Goal: Task Accomplishment & Management: Manage account settings

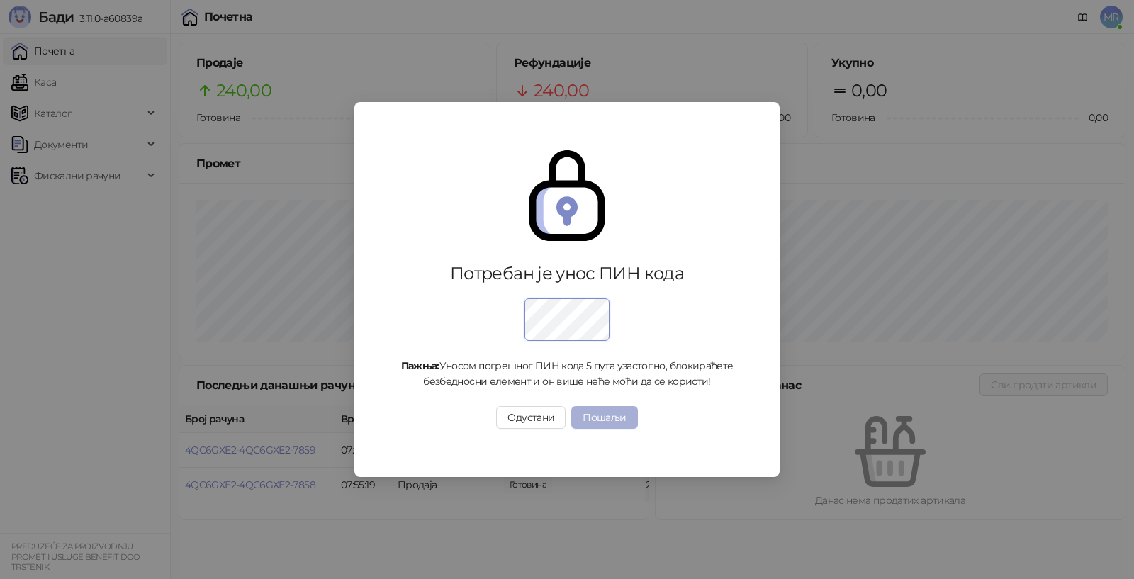
click at [602, 414] on button "Пошаљи" at bounding box center [604, 417] width 66 height 23
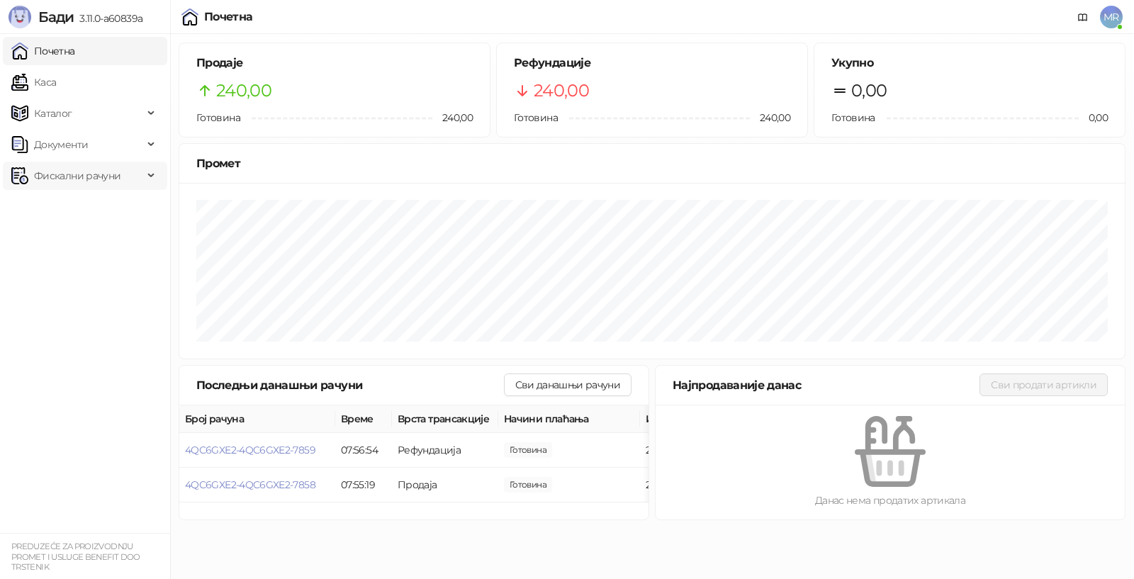
click at [97, 173] on span "Фискални рачуни" at bounding box center [77, 176] width 86 height 28
click at [99, 205] on link "Издати рачуни" at bounding box center [64, 207] width 95 height 28
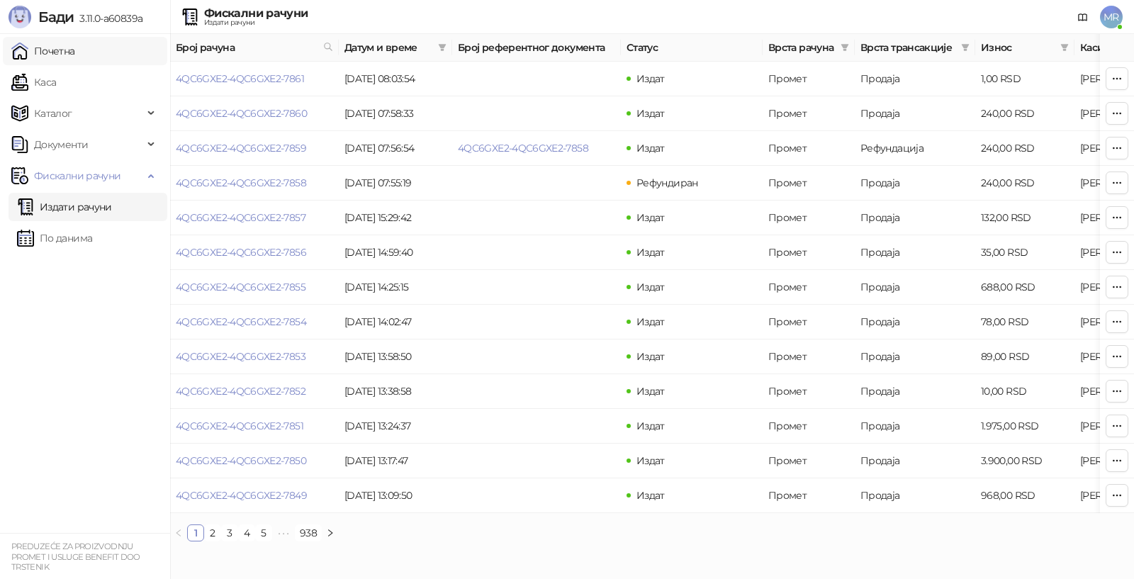
click at [57, 52] on link "Почетна" at bounding box center [43, 51] width 64 height 28
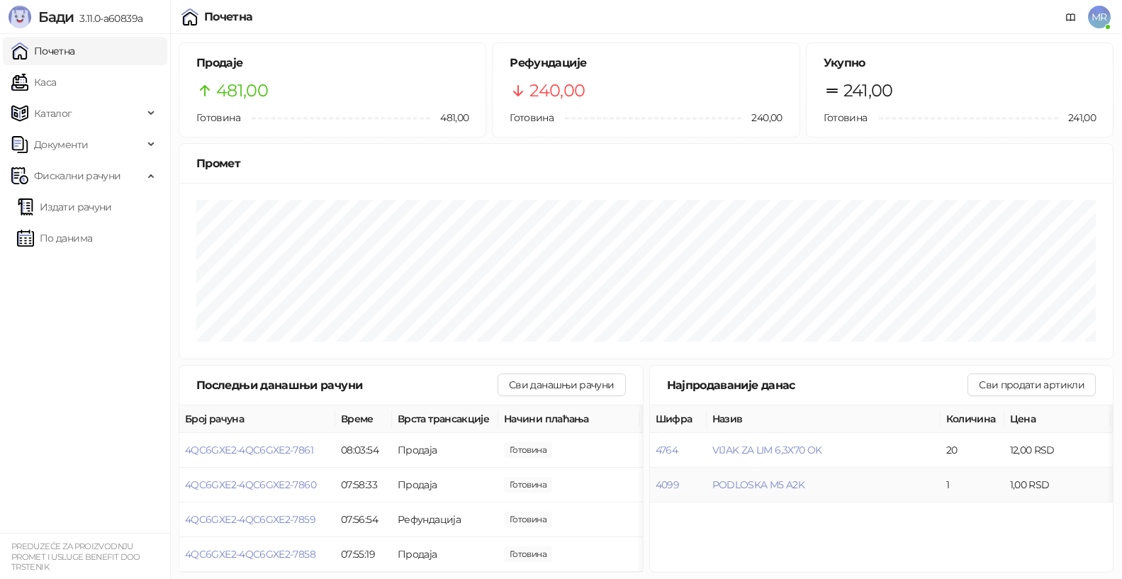
scroll to position [14, 0]
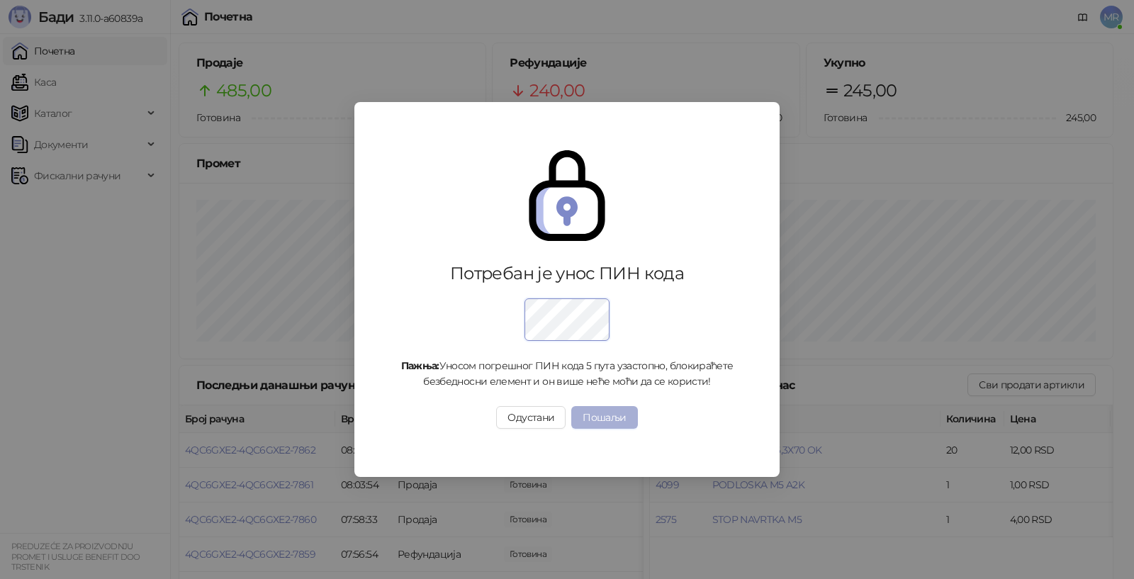
click at [605, 417] on button "Пошаљи" at bounding box center [604, 417] width 66 height 23
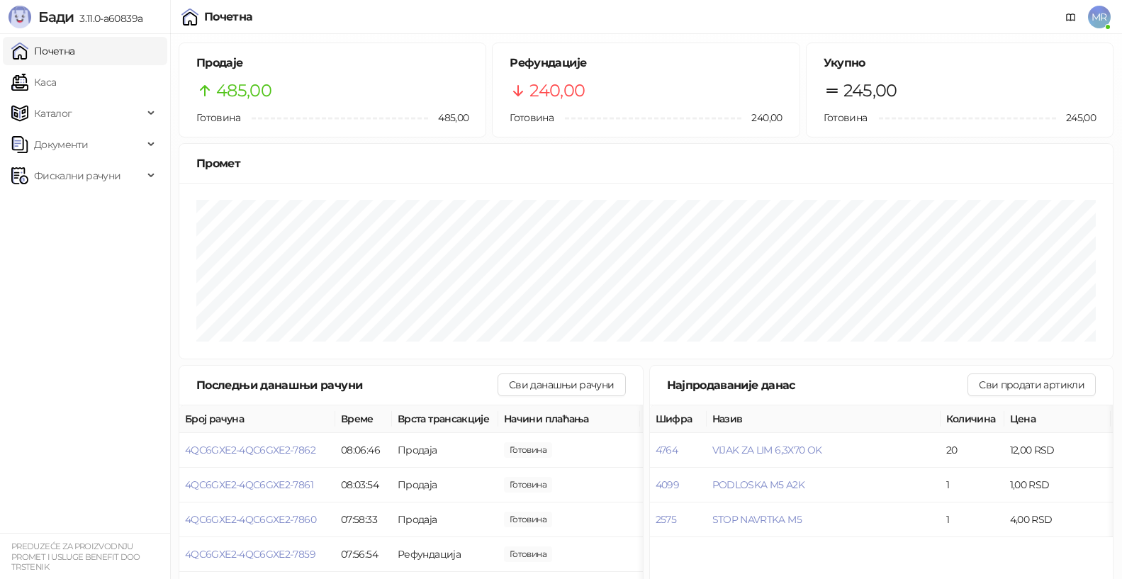
click at [1101, 15] on span "MR" at bounding box center [1099, 17] width 23 height 23
click at [1099, 16] on span "MR" at bounding box center [1099, 17] width 23 height 23
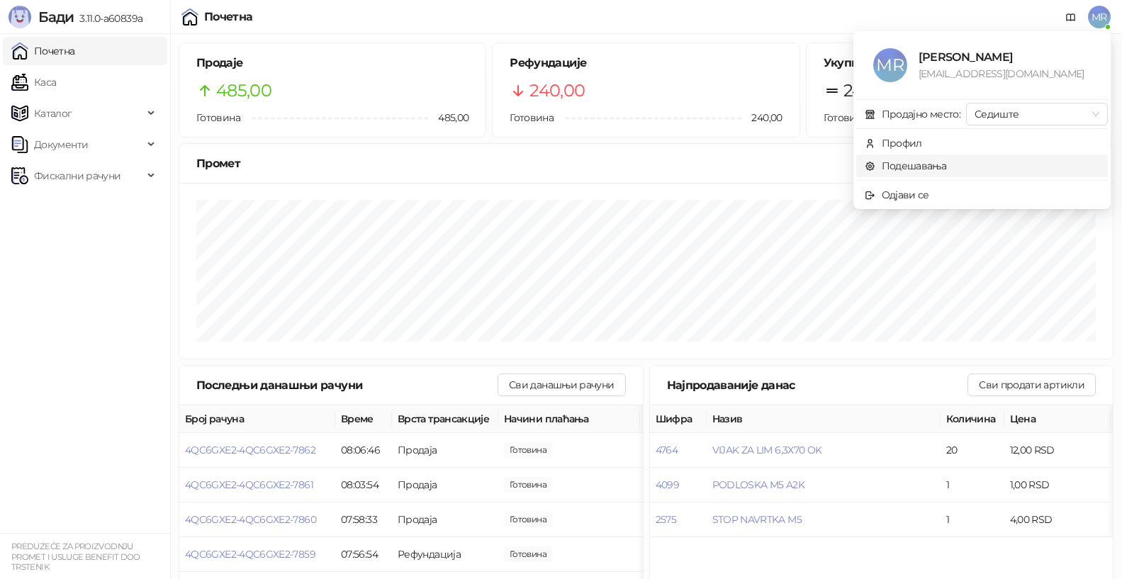
click at [908, 166] on link "Подешавања" at bounding box center [905, 165] width 82 height 13
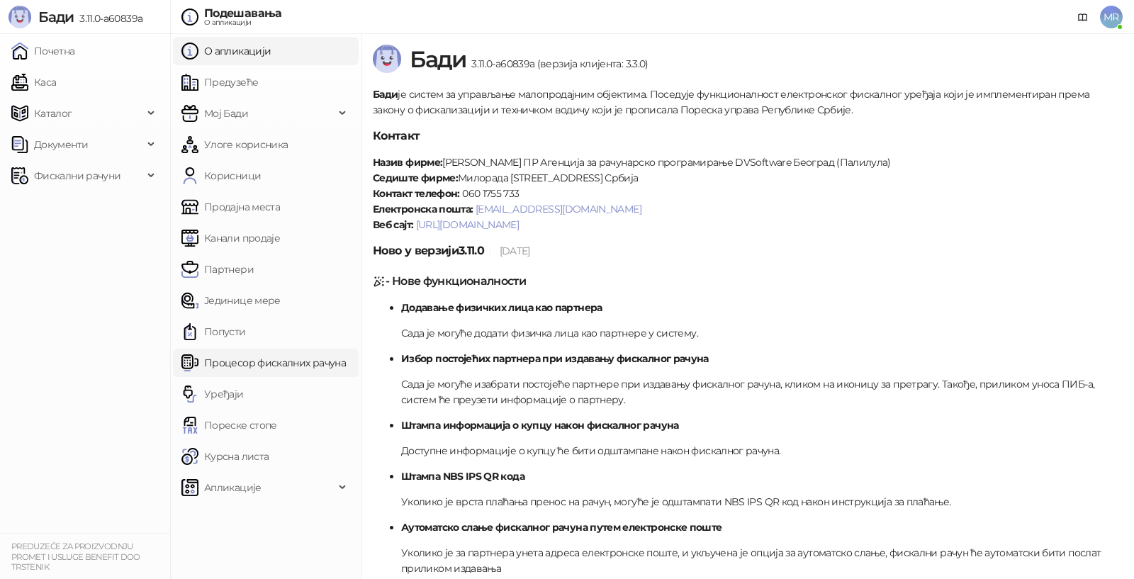
click at [244, 361] on link "Процесор фискалних рачуна" at bounding box center [263, 363] width 164 height 28
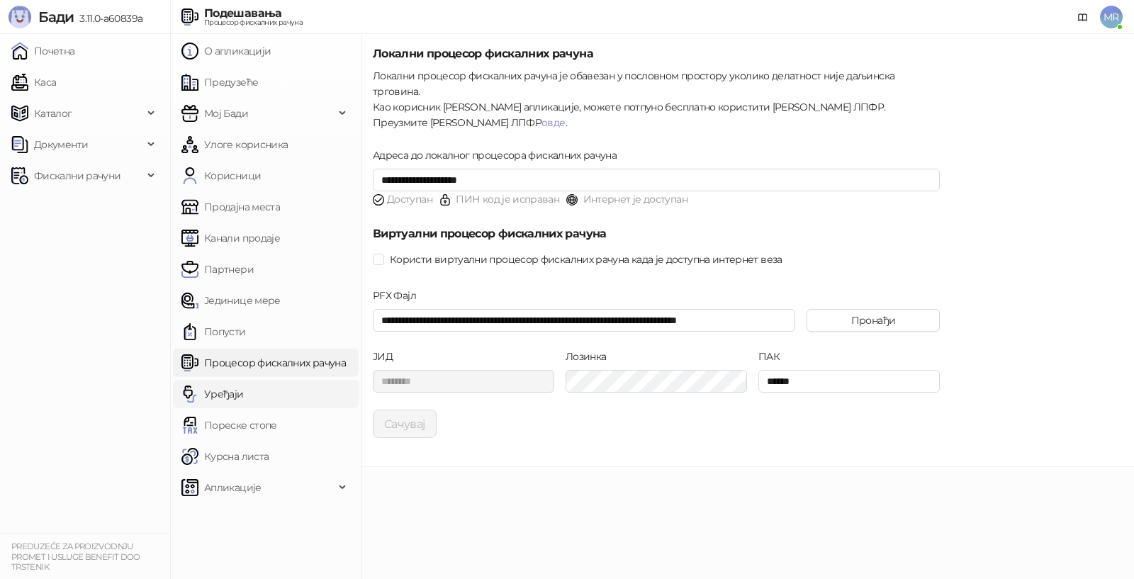
click at [212, 395] on link "Уређаји" at bounding box center [212, 394] width 62 height 28
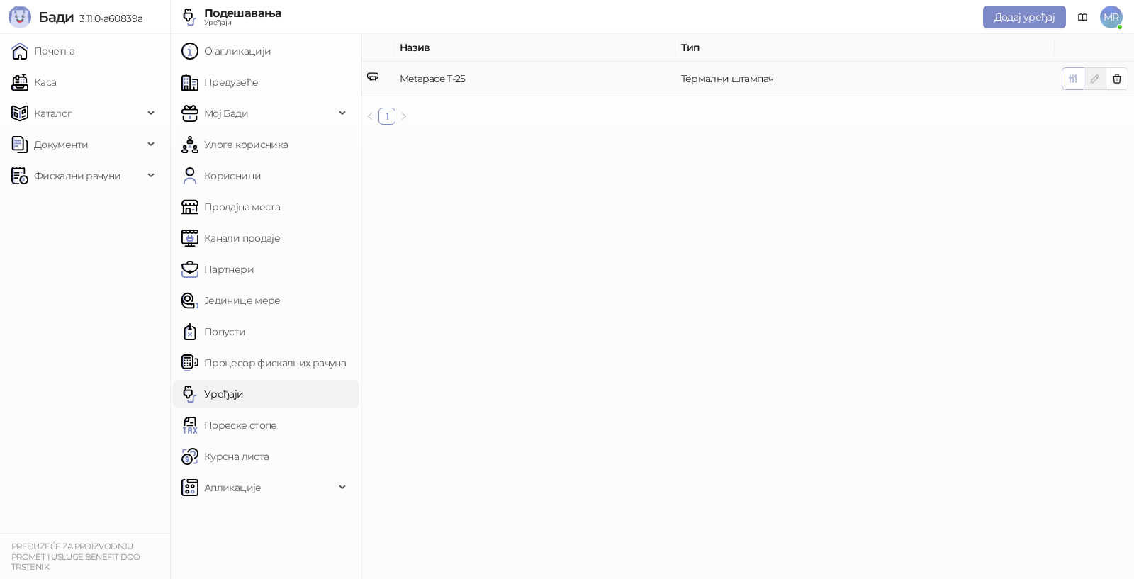
click at [1068, 80] on icon "button" at bounding box center [1072, 78] width 11 height 11
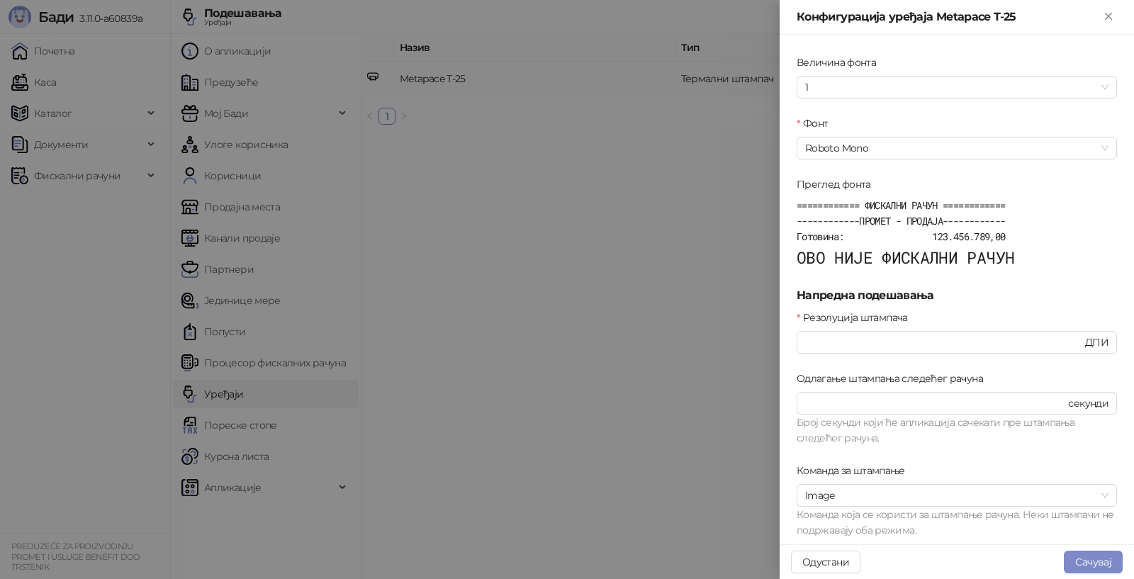
scroll to position [477, 0]
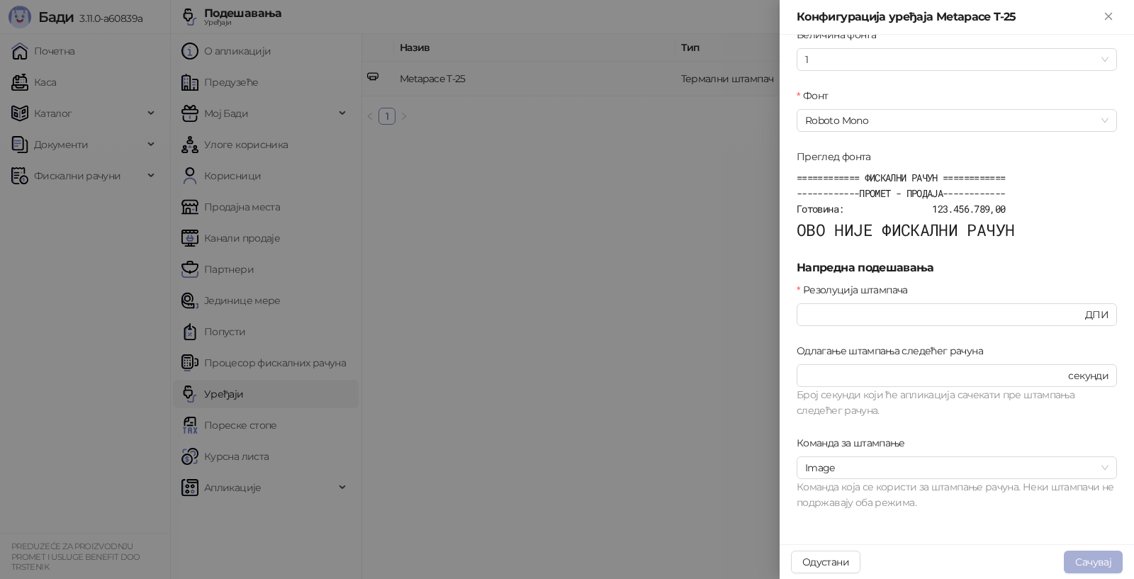
click at [1088, 558] on button "Сачувај" at bounding box center [1092, 562] width 59 height 23
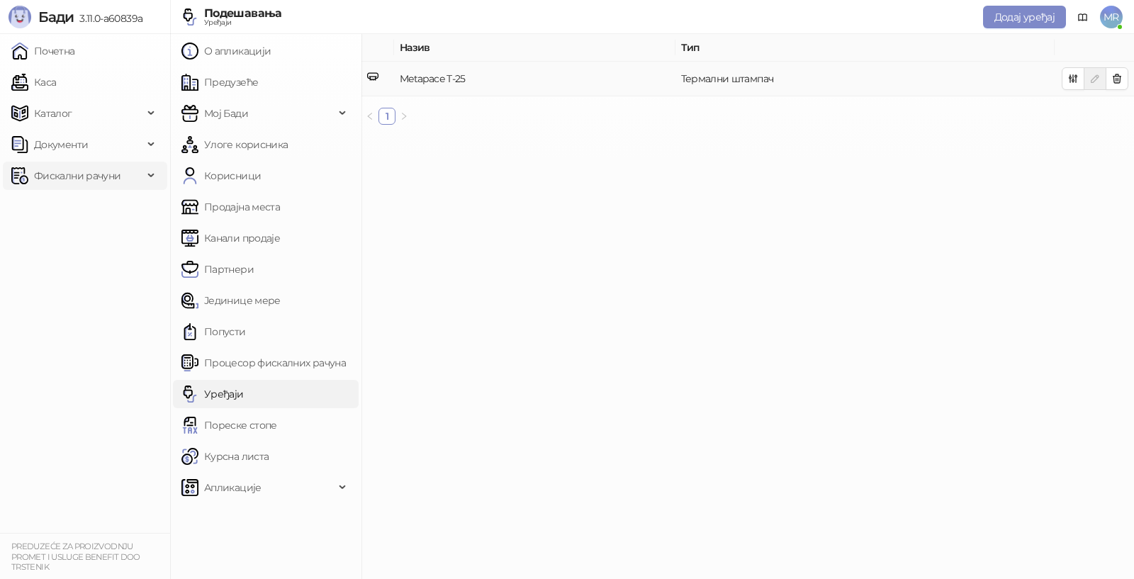
click at [64, 176] on span "Фискални рачуни" at bounding box center [77, 176] width 86 height 28
click at [66, 207] on link "Издати рачуни" at bounding box center [64, 207] width 95 height 28
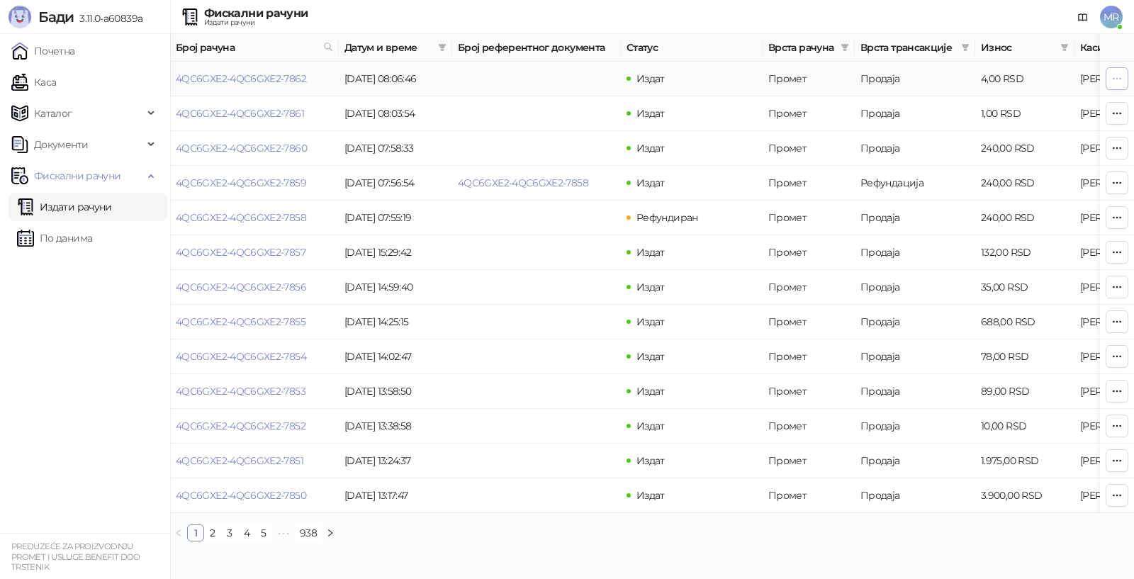
click at [1117, 75] on icon "button" at bounding box center [1116, 78] width 11 height 11
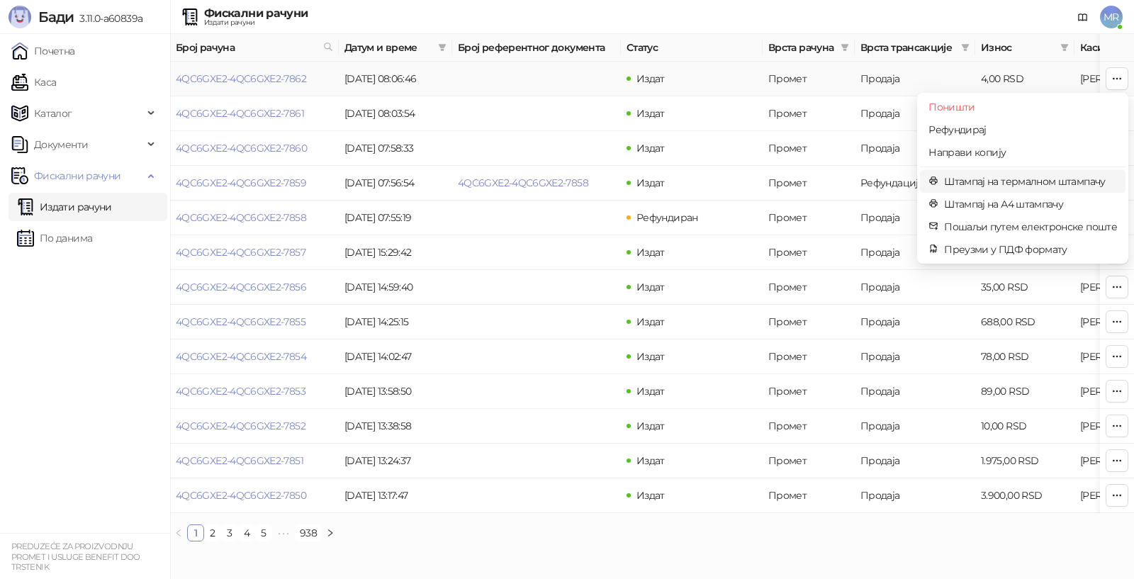
click at [1005, 181] on span "Штампај на термалном штампачу" at bounding box center [1030, 182] width 173 height 16
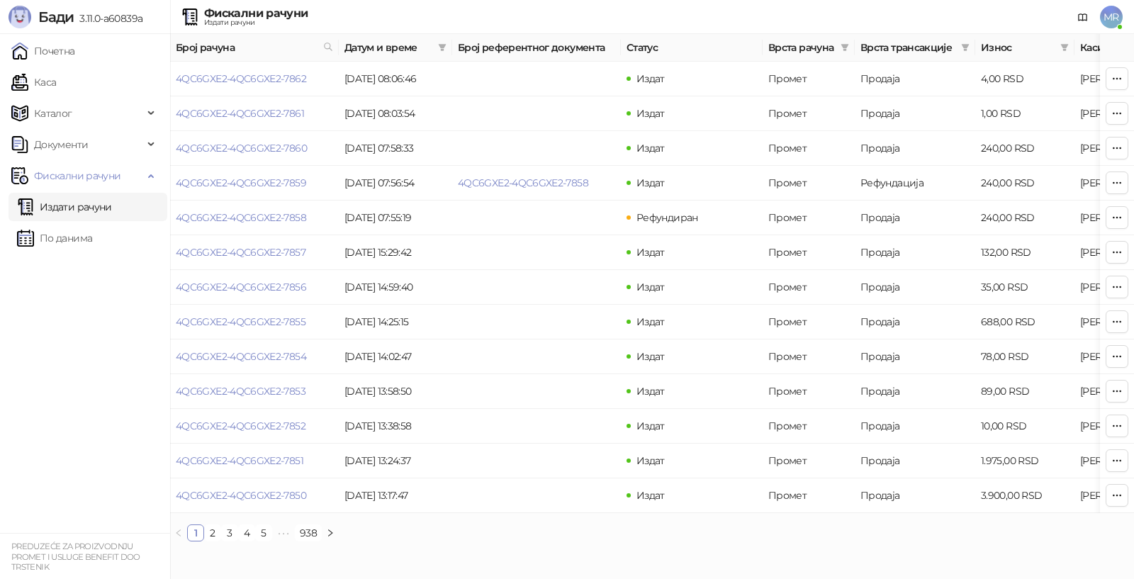
click at [1111, 16] on span "MR" at bounding box center [1111, 17] width 23 height 23
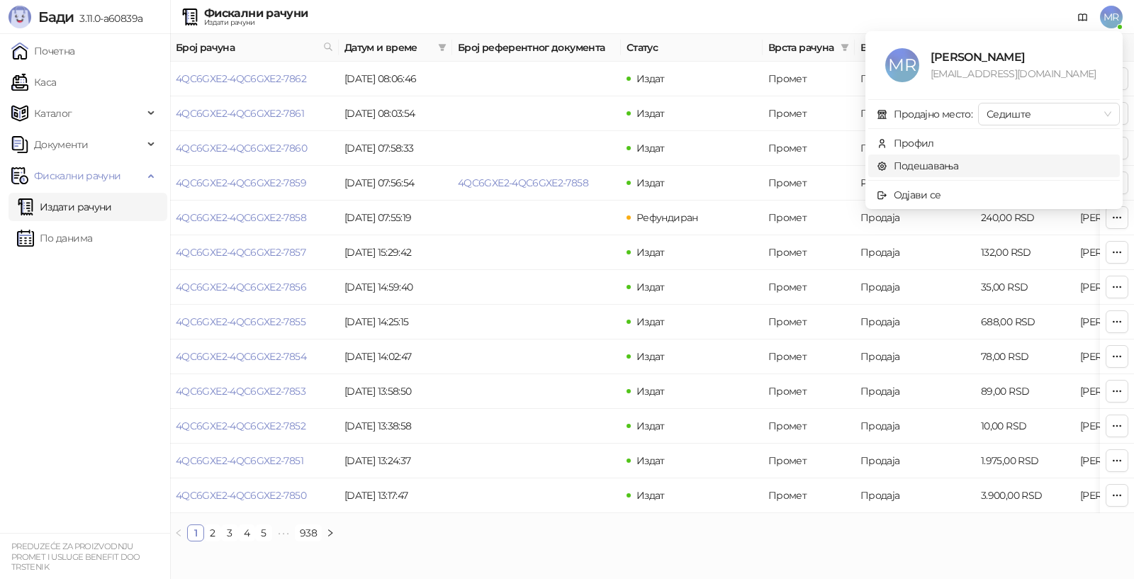
click at [910, 166] on link "Подешавања" at bounding box center [917, 165] width 82 height 13
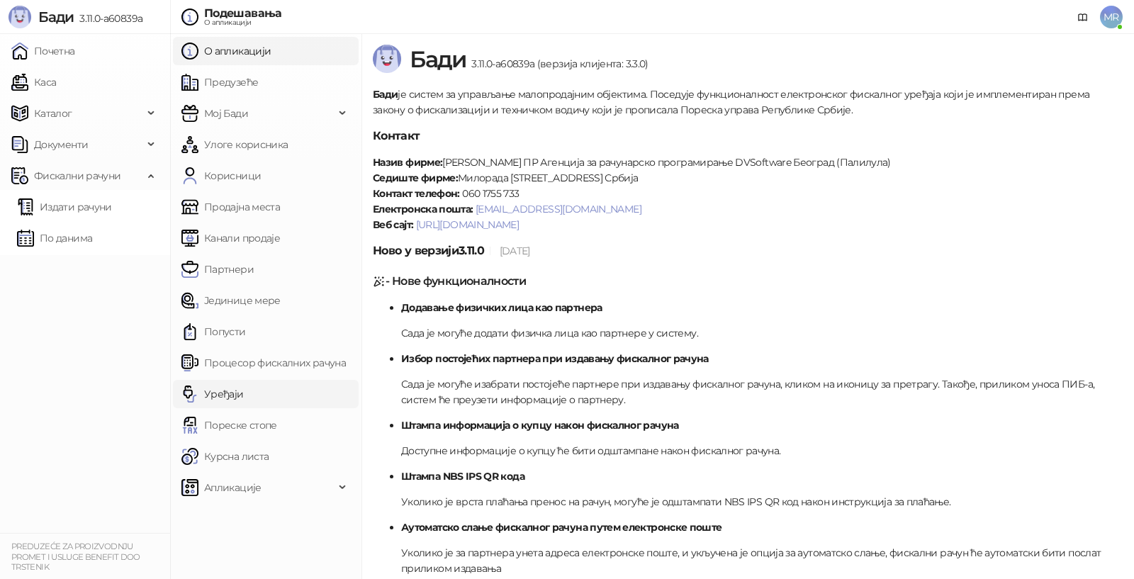
click at [216, 395] on link "Уређаји" at bounding box center [212, 394] width 62 height 28
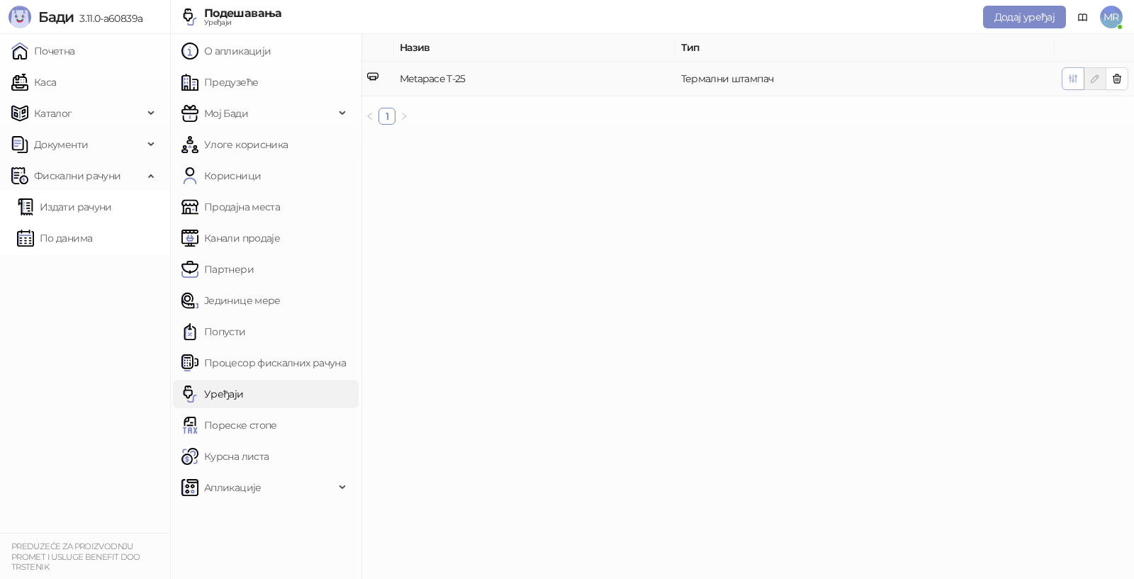
click at [1072, 77] on icon "button" at bounding box center [1072, 78] width 11 height 11
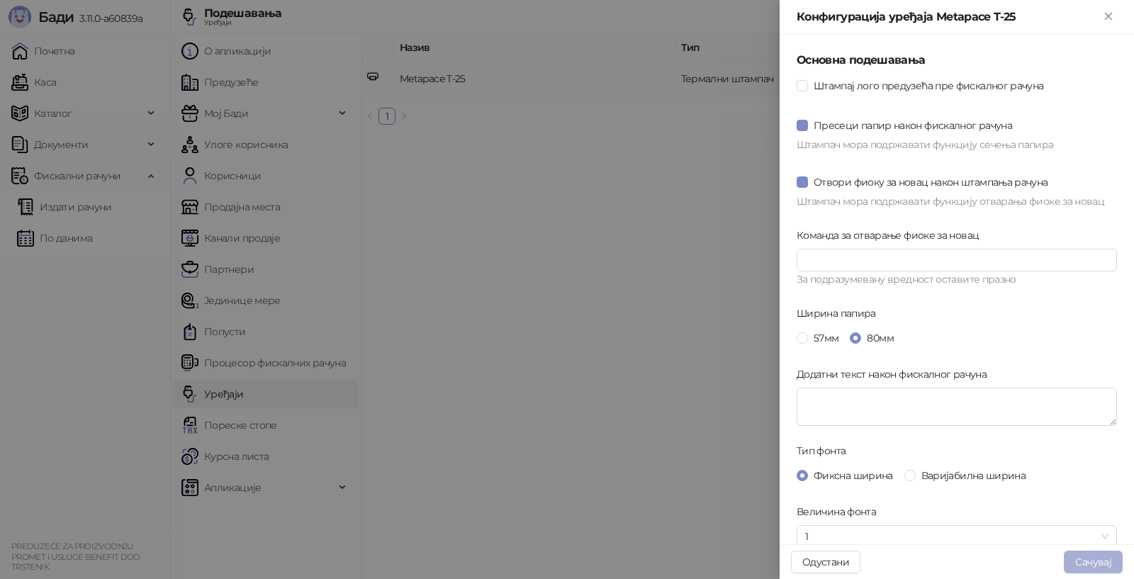
click at [1091, 564] on button "Сачувај" at bounding box center [1092, 562] width 59 height 23
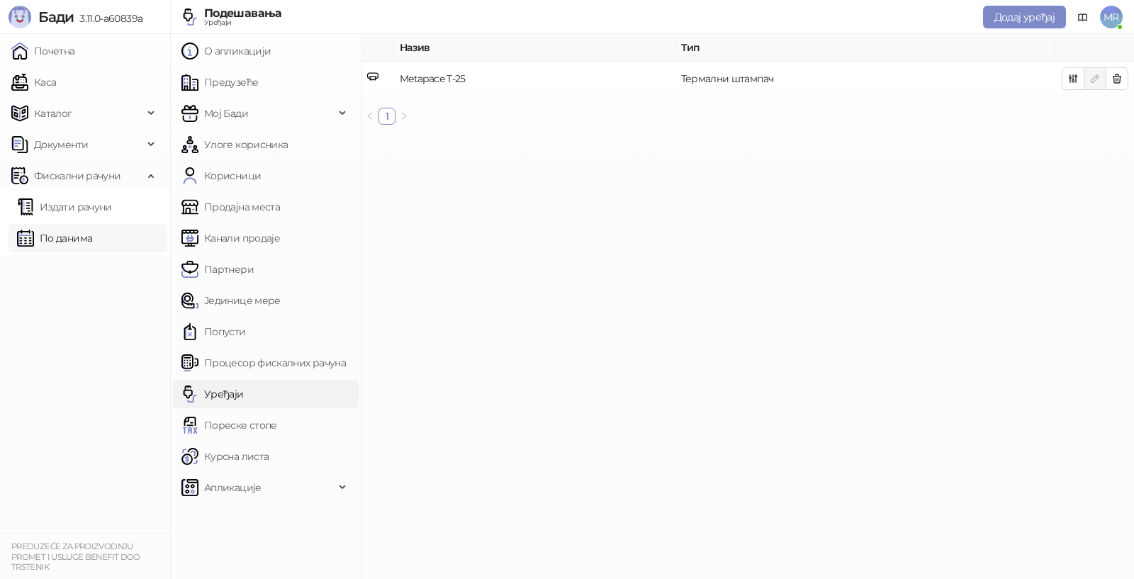
click at [65, 238] on link "По данима" at bounding box center [54, 238] width 75 height 28
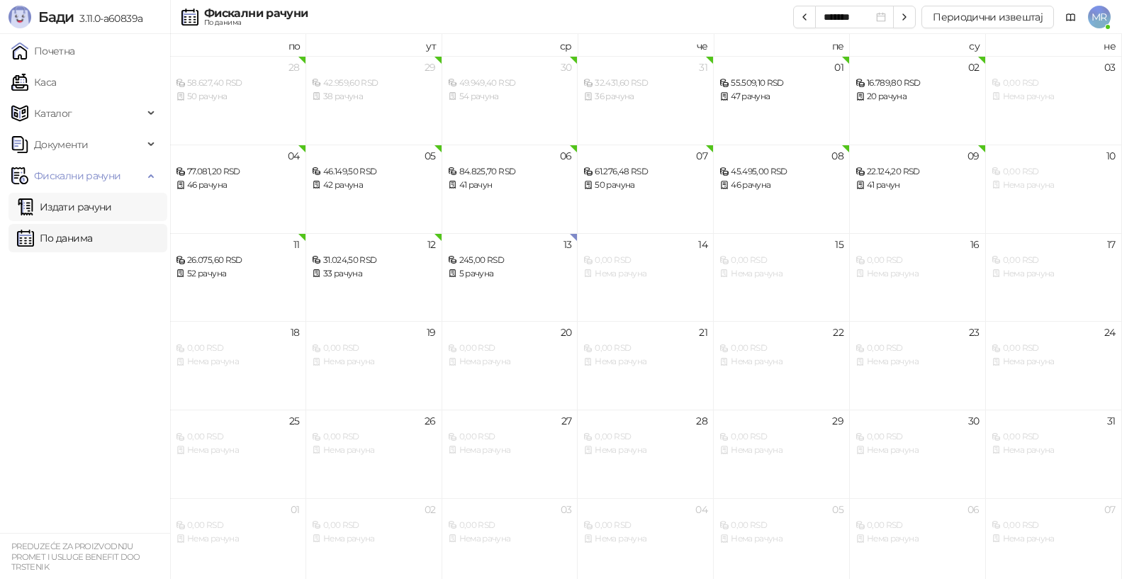
click at [60, 205] on link "Издати рачуни" at bounding box center [64, 207] width 95 height 28
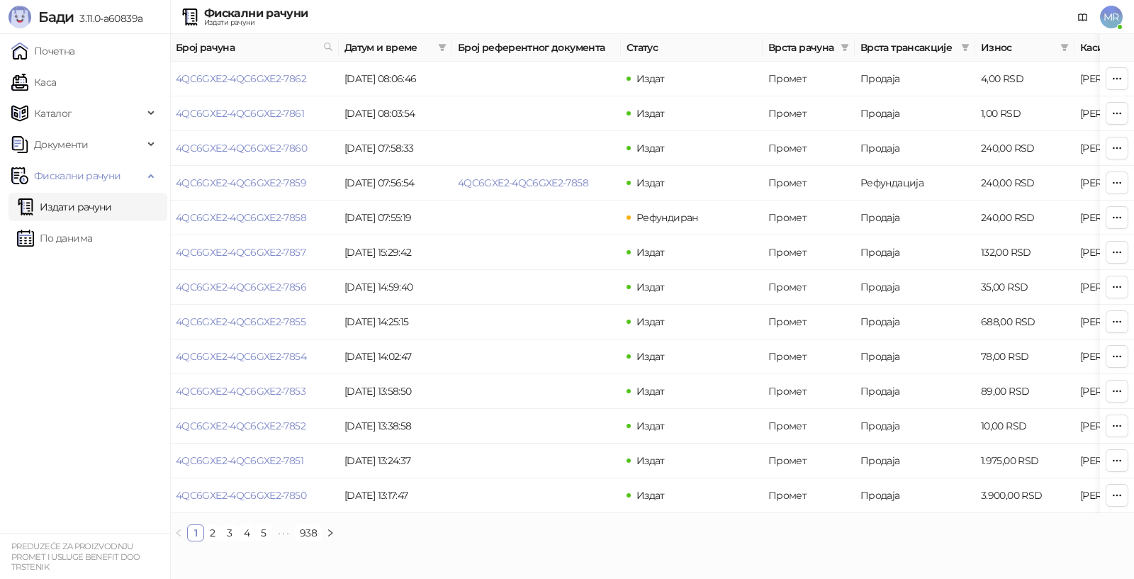
click at [60, 205] on link "Издати рачуни" at bounding box center [64, 207] width 95 height 28
click at [1118, 78] on icon "button" at bounding box center [1116, 78] width 11 height 11
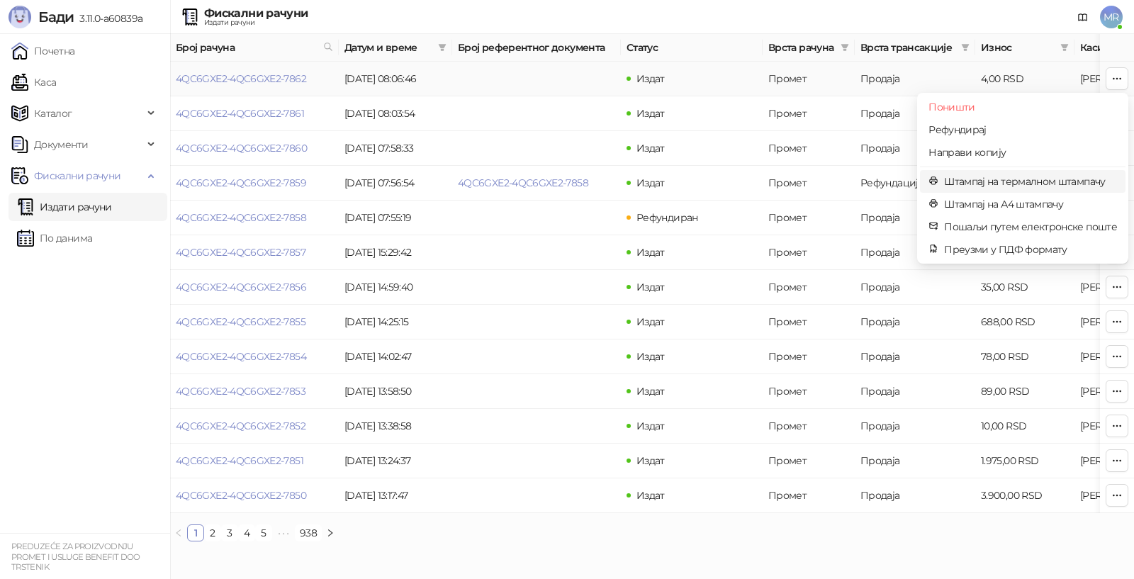
click at [994, 181] on span "Штампај на термалном штампачу" at bounding box center [1030, 182] width 173 height 16
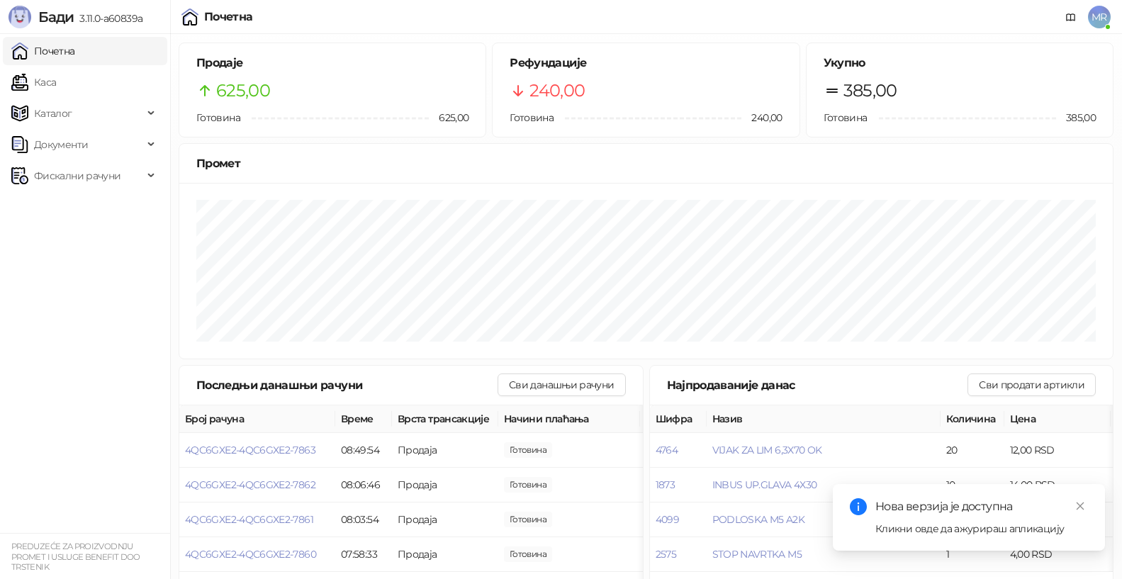
click at [954, 519] on div "Нова верзија је доступна Кликни овде да ажурираш апликацију" at bounding box center [968, 517] width 238 height 38
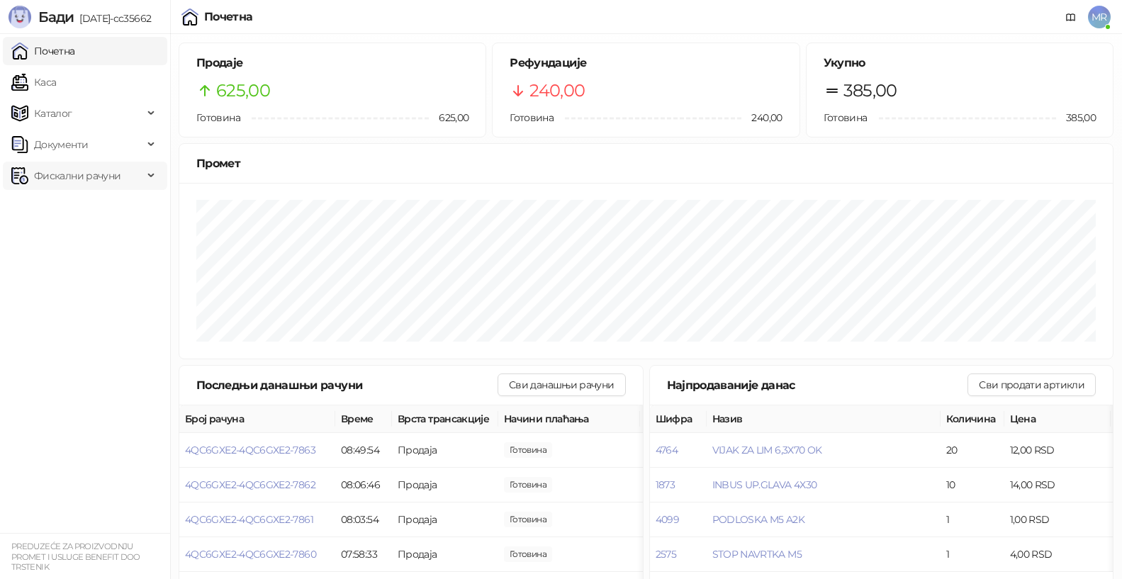
click at [78, 172] on span "Фискални рачуни" at bounding box center [77, 176] width 86 height 28
click at [60, 207] on link "Издати рачуни" at bounding box center [64, 207] width 95 height 28
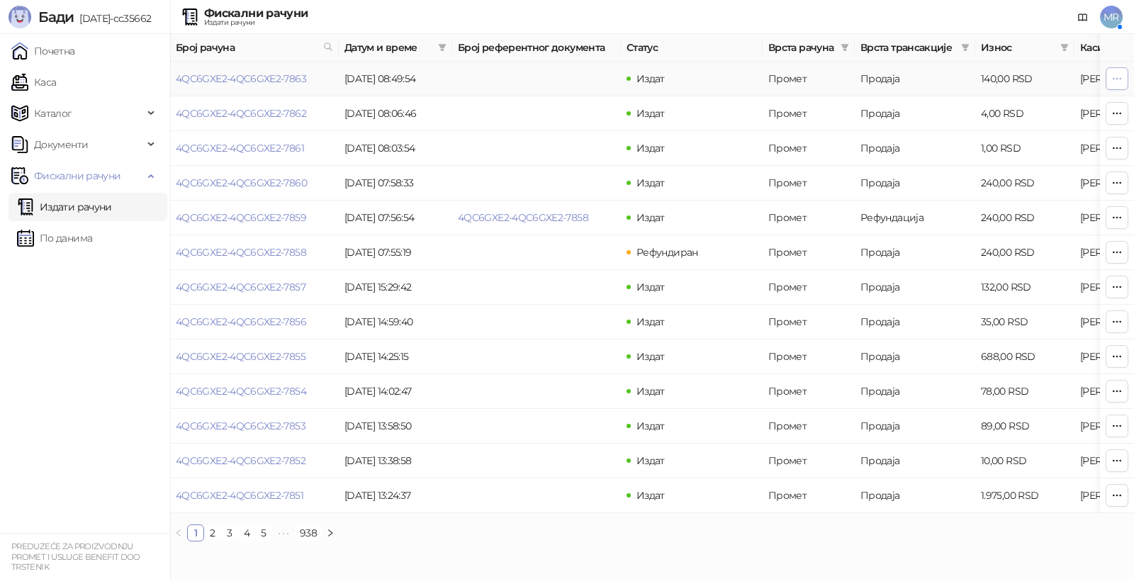
click at [1118, 76] on icon "button" at bounding box center [1116, 78] width 11 height 11
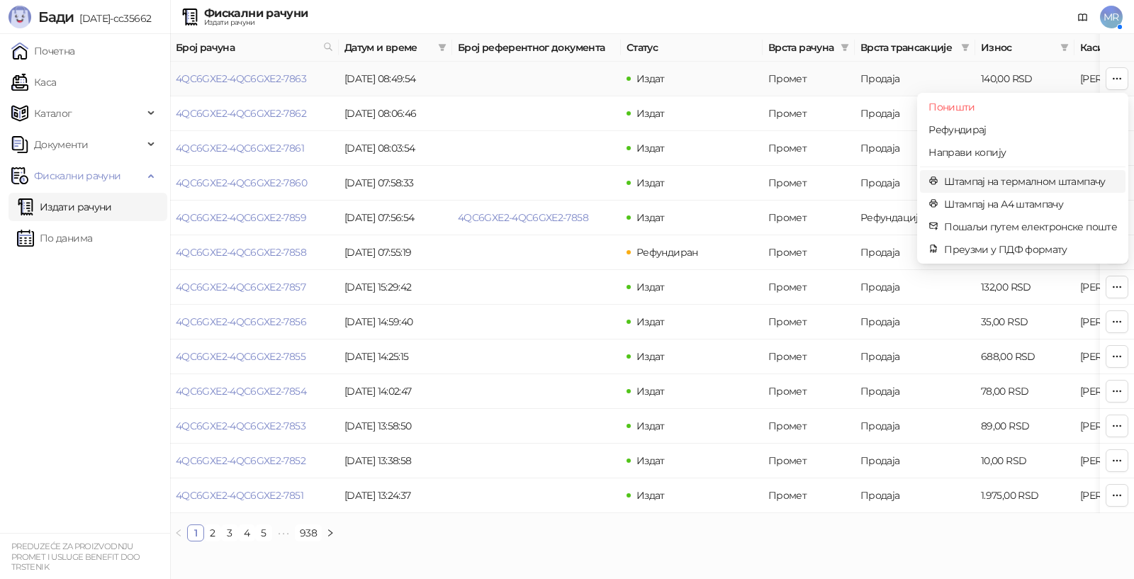
click at [975, 181] on span "Штампај на термалном штампачу" at bounding box center [1030, 182] width 173 height 16
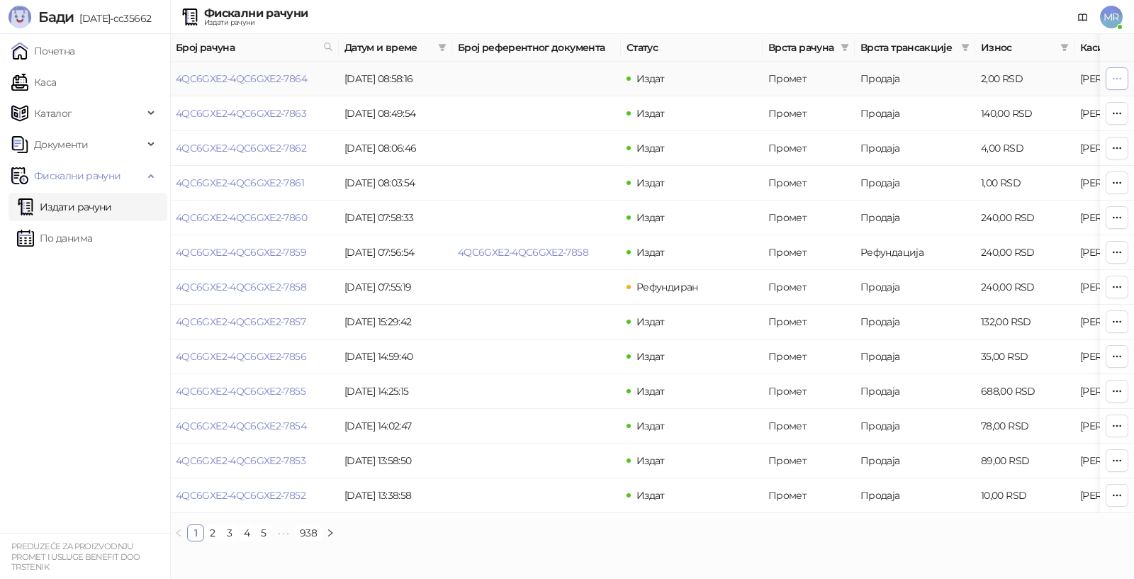
click at [1113, 75] on icon "button" at bounding box center [1116, 78] width 11 height 11
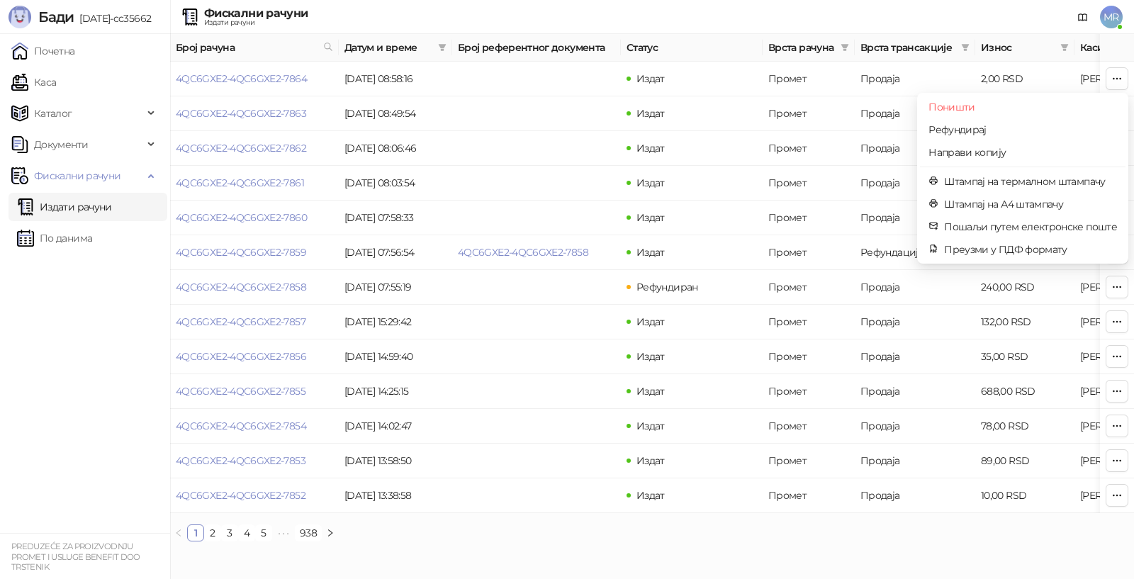
click at [1110, 17] on span "MR" at bounding box center [1111, 17] width 23 height 23
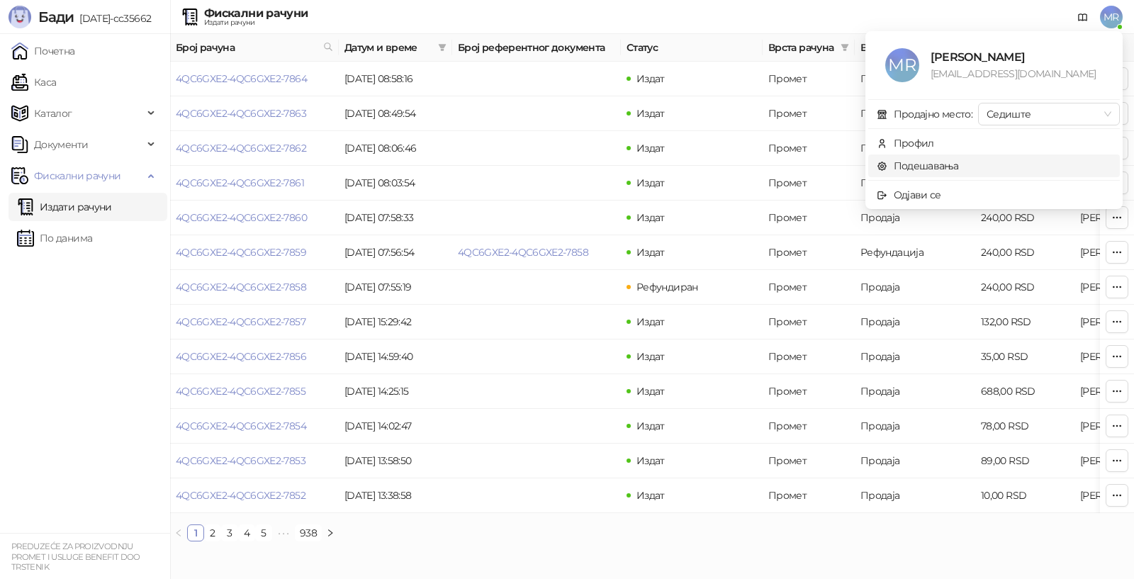
click at [928, 167] on link "Подешавања" at bounding box center [917, 165] width 82 height 13
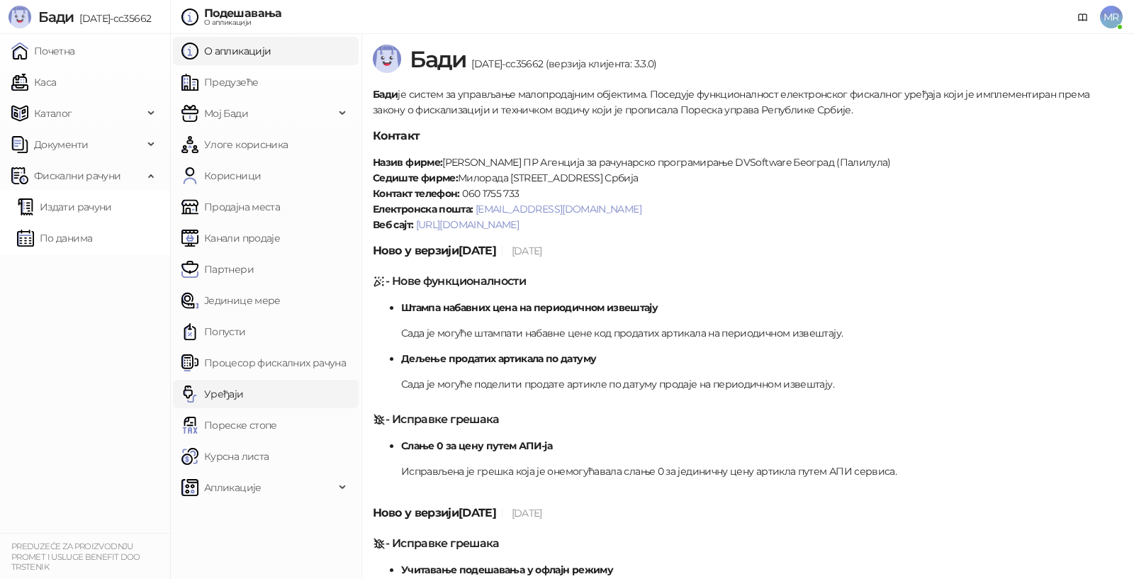
click at [218, 388] on link "Уређаји" at bounding box center [212, 394] width 62 height 28
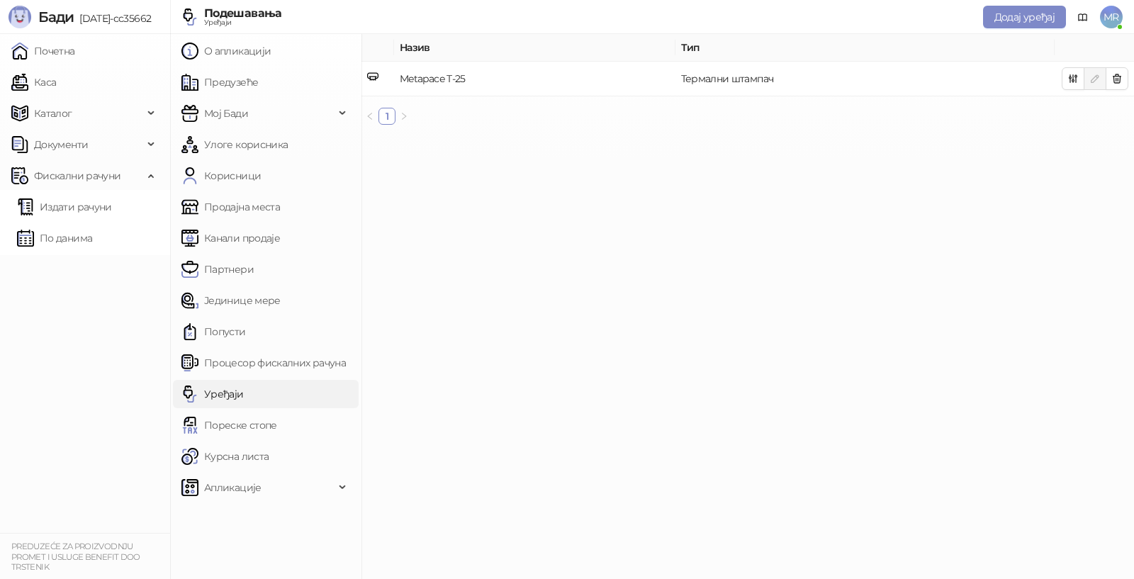
click at [1107, 16] on span "MR" at bounding box center [1111, 17] width 23 height 23
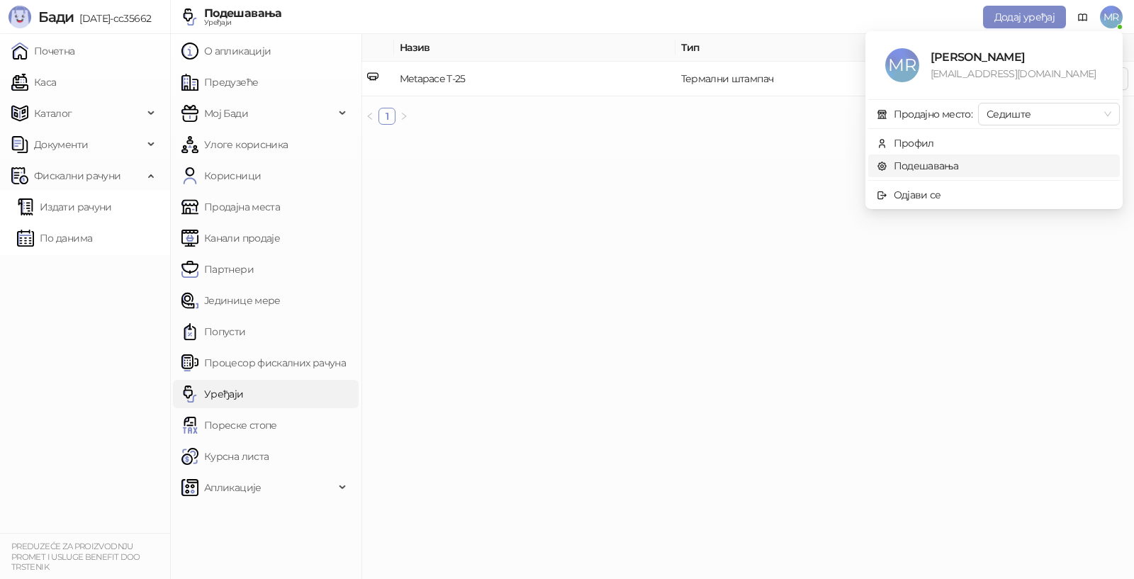
click at [922, 163] on link "Подешавања" at bounding box center [917, 165] width 82 height 13
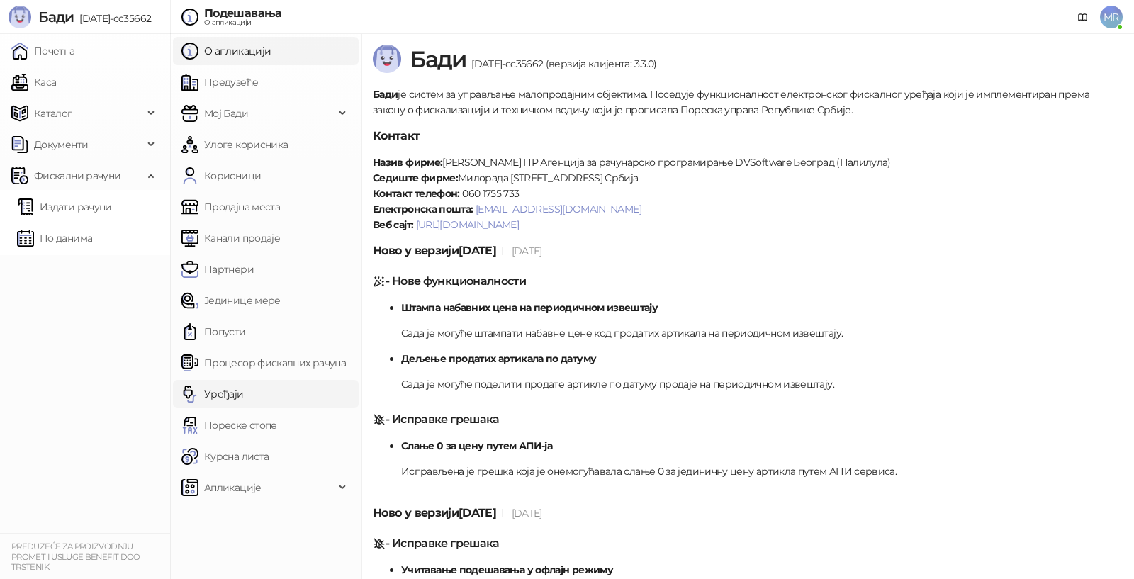
click at [223, 390] on link "Уређаји" at bounding box center [212, 394] width 62 height 28
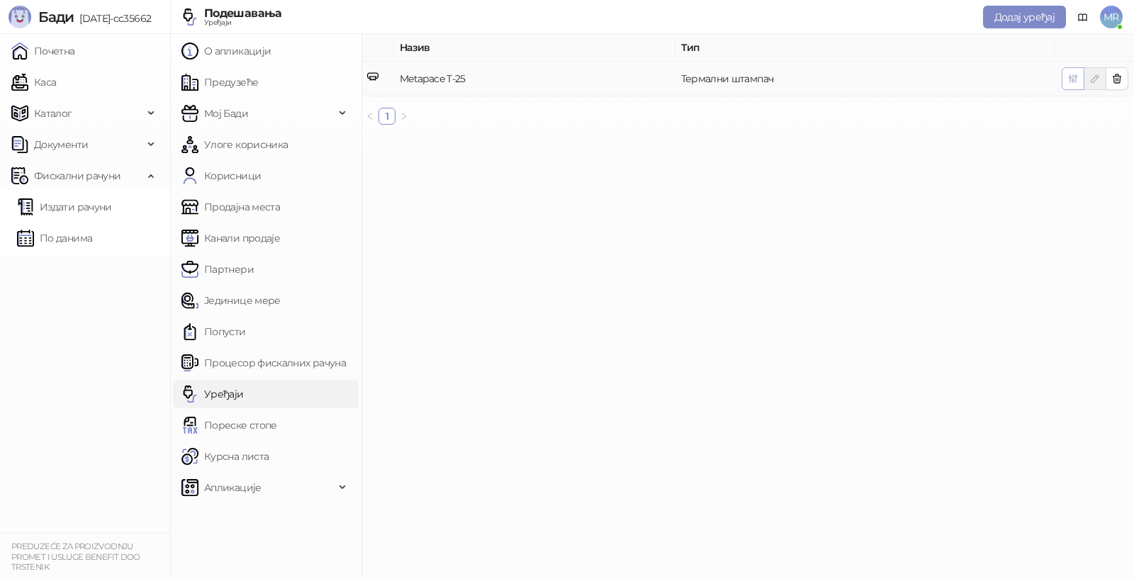
click at [1064, 85] on button "button" at bounding box center [1072, 78] width 23 height 23
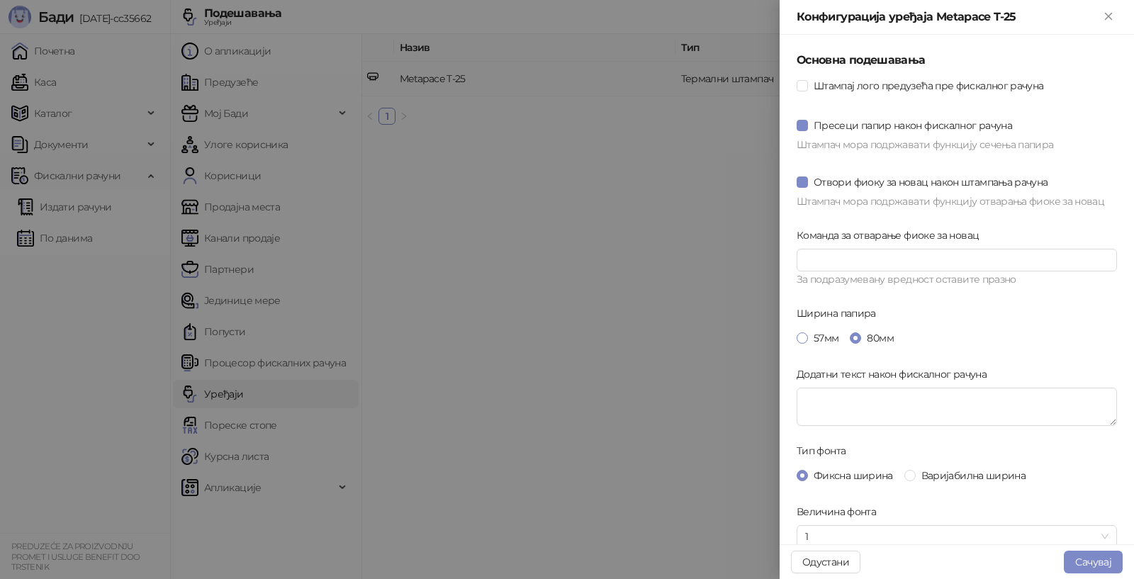
click at [824, 339] on span "57мм" at bounding box center [826, 338] width 36 height 16
click at [1089, 559] on button "Сачувај" at bounding box center [1092, 562] width 59 height 23
click at [1089, 559] on main "Назив Тип Metapace T-25 Термални штампач 1" at bounding box center [747, 306] width 772 height 545
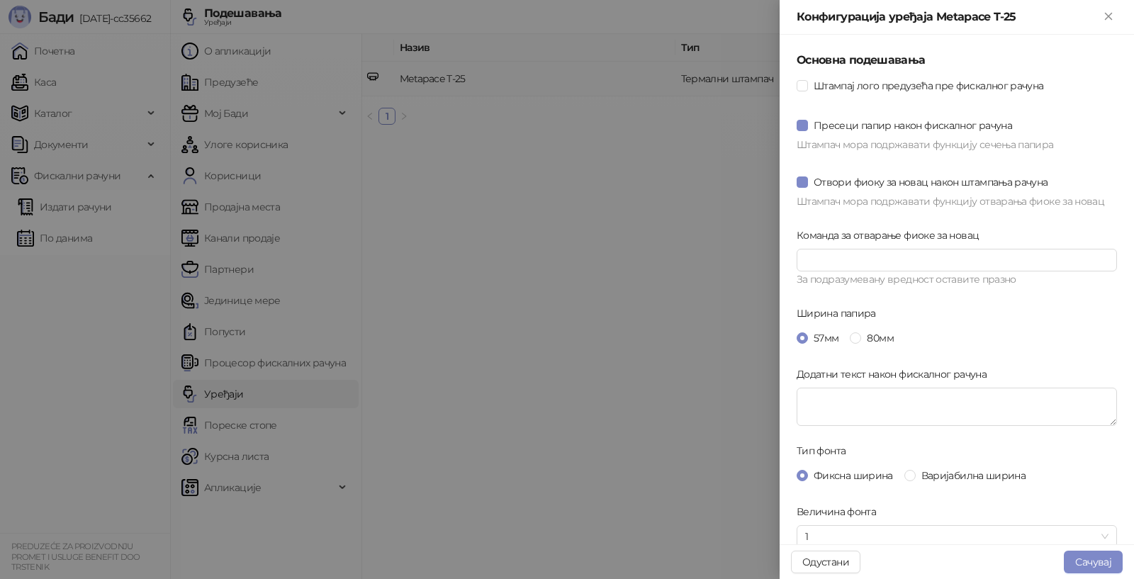
click at [1089, 559] on main "Назив Тип Metapace T-25 Термални штампач 1" at bounding box center [747, 306] width 772 height 545
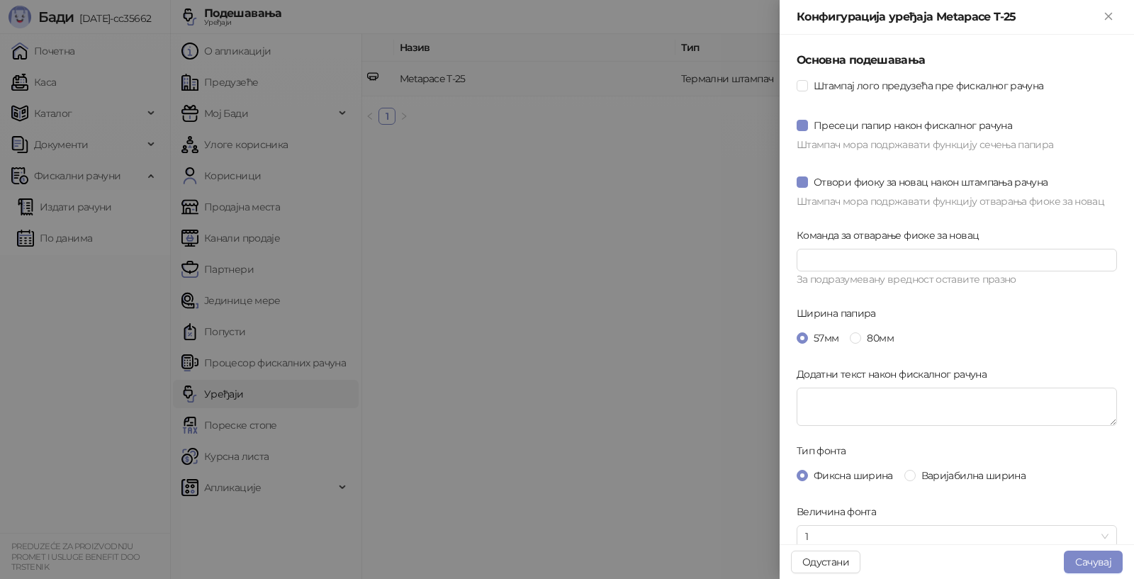
click at [1089, 559] on main "Назив Тип Metapace T-25 Термални штампач 1" at bounding box center [747, 306] width 772 height 545
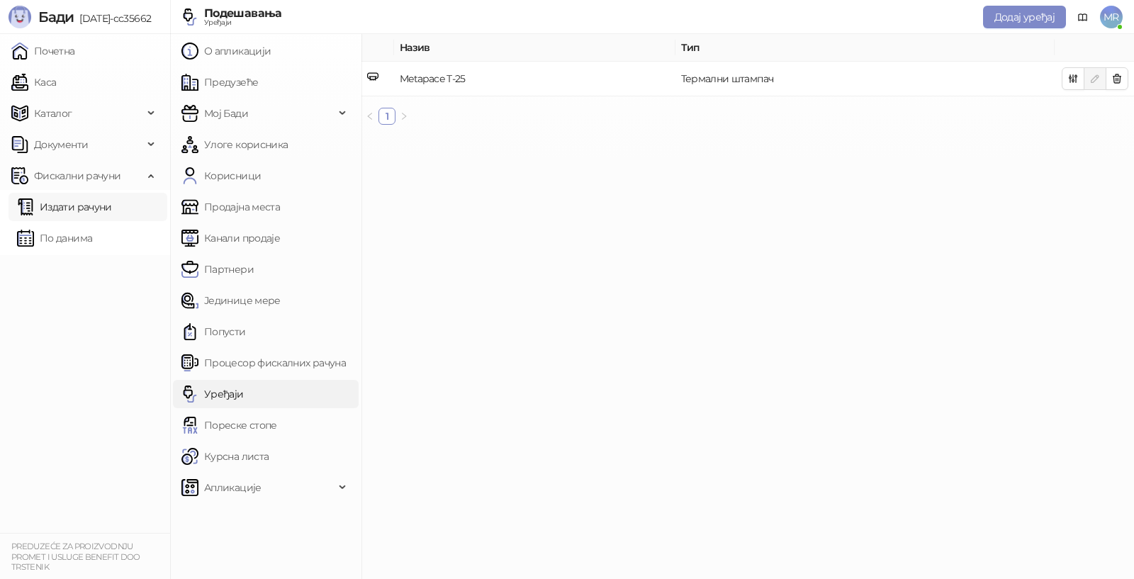
click at [68, 203] on link "Издати рачуни" at bounding box center [64, 207] width 95 height 28
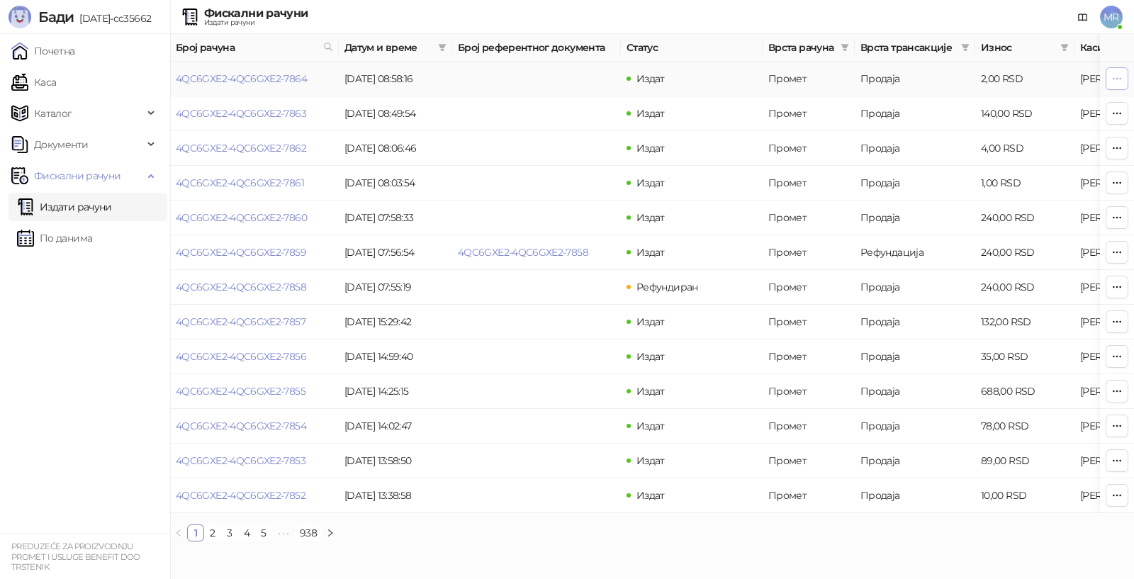
click at [1117, 81] on icon "button" at bounding box center [1116, 78] width 11 height 11
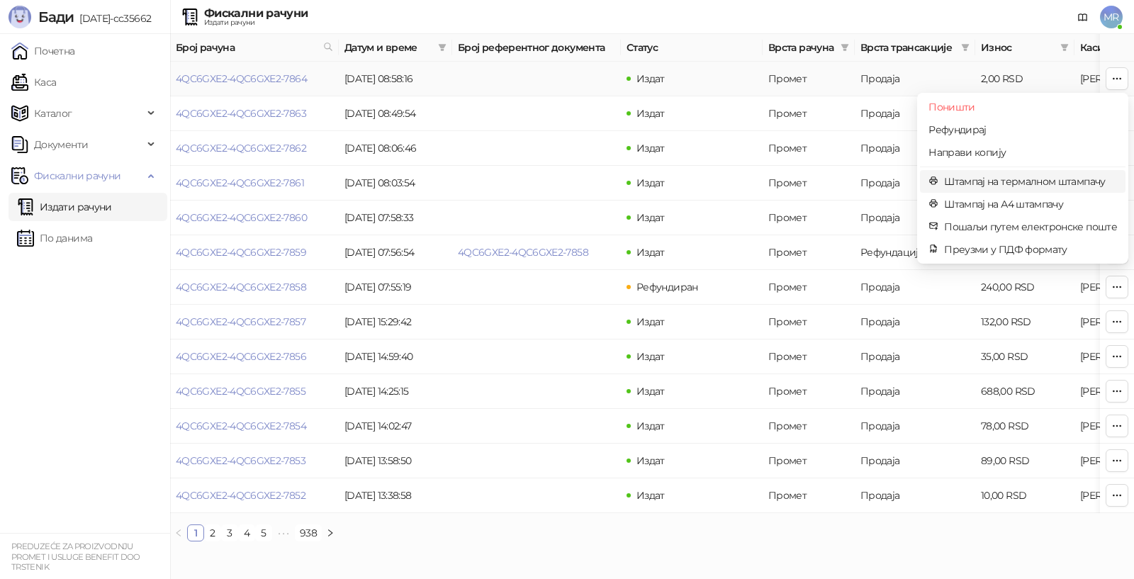
click at [988, 181] on span "Штампај на термалном штампачу" at bounding box center [1030, 182] width 173 height 16
